Goal: Find specific page/section: Find specific page/section

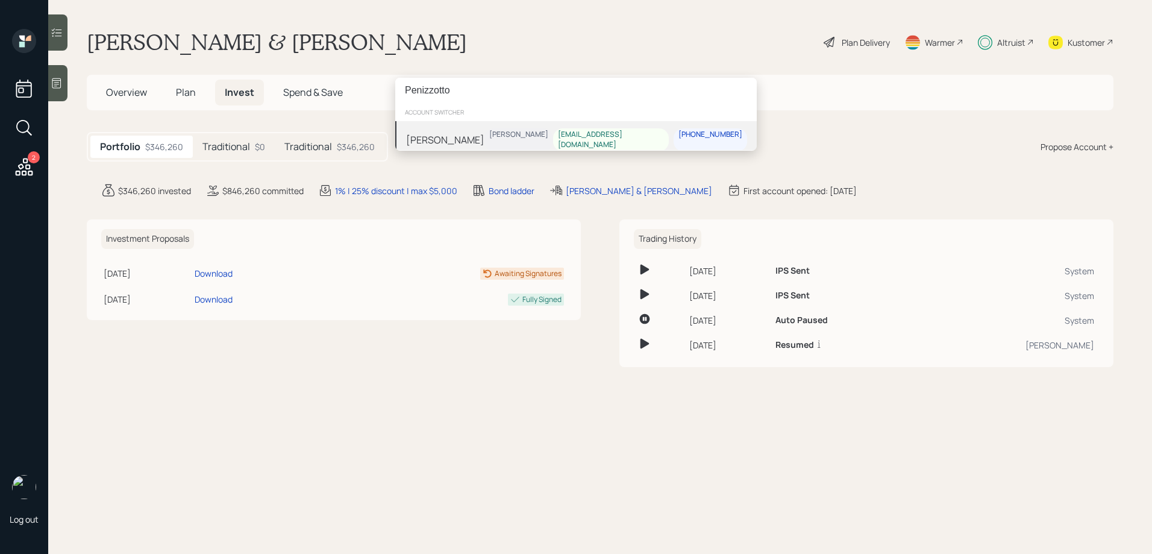
type input "Penizzotto"
click at [431, 137] on div "[PERSON_NAME]" at bounding box center [445, 139] width 78 height 14
